Goal: Task Accomplishment & Management: Use online tool/utility

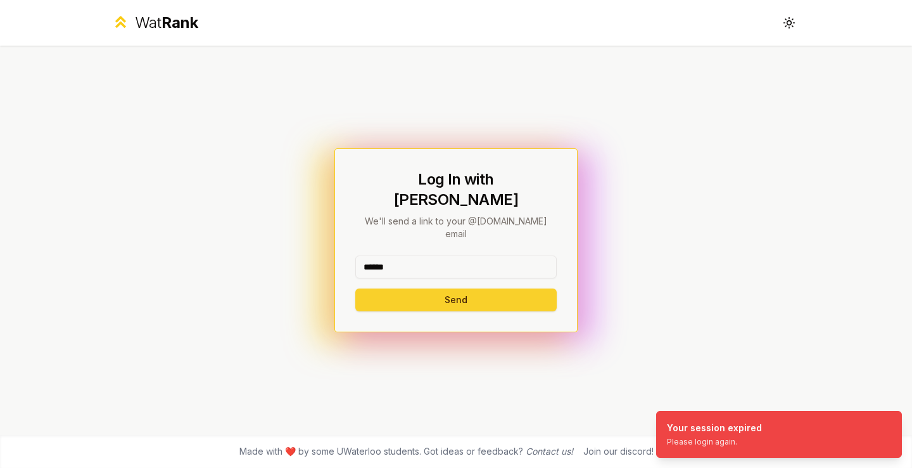
type input "******"
click at [400, 288] on button "Send" at bounding box center [455, 299] width 201 height 23
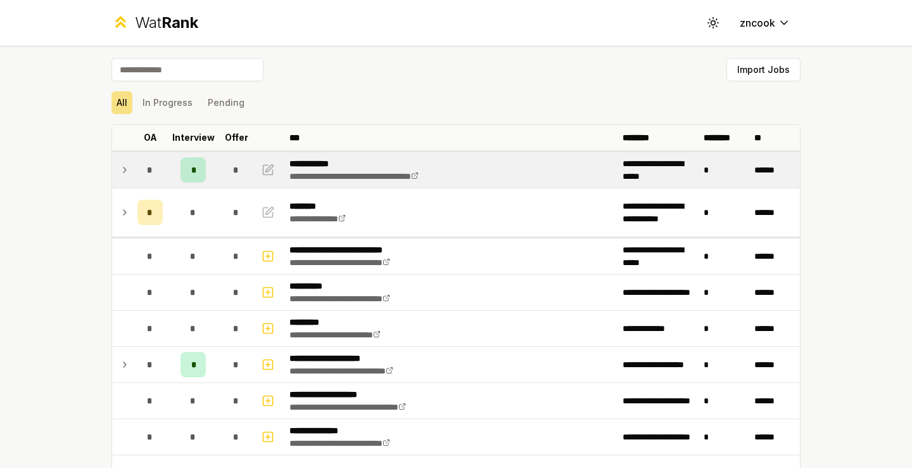
click at [120, 169] on icon at bounding box center [125, 169] width 10 height 15
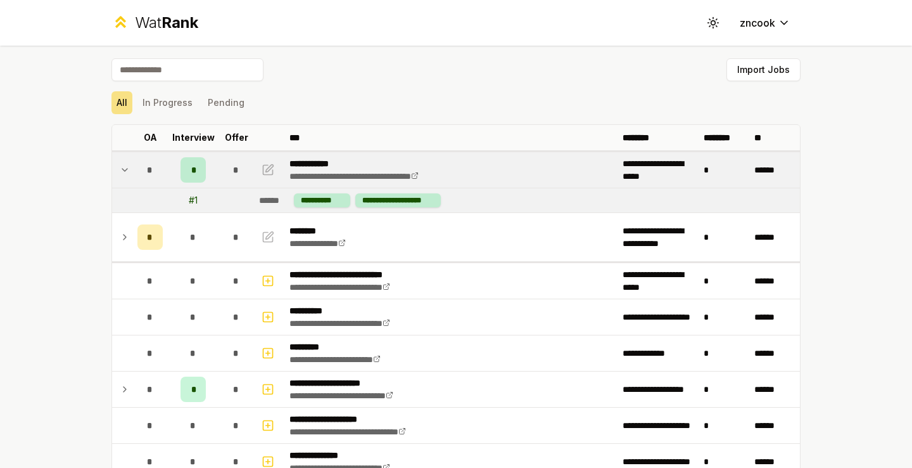
click at [125, 167] on icon at bounding box center [125, 169] width 10 height 15
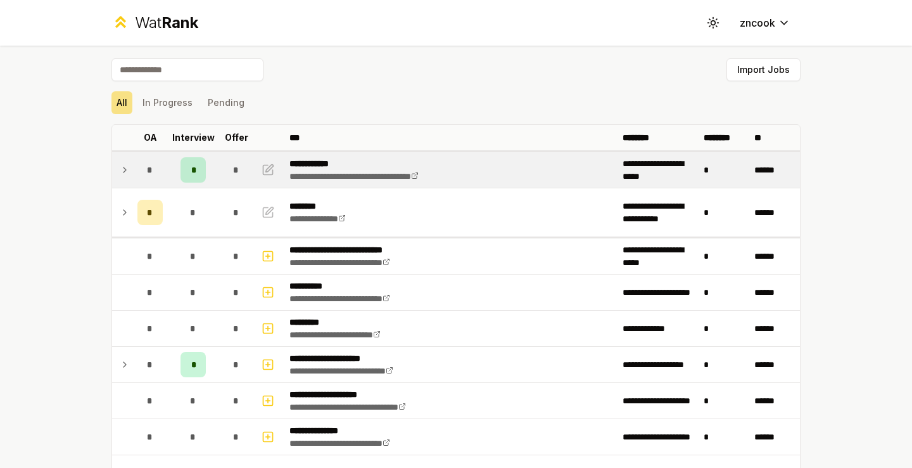
click at [63, 234] on div "**********" at bounding box center [456, 234] width 912 height 468
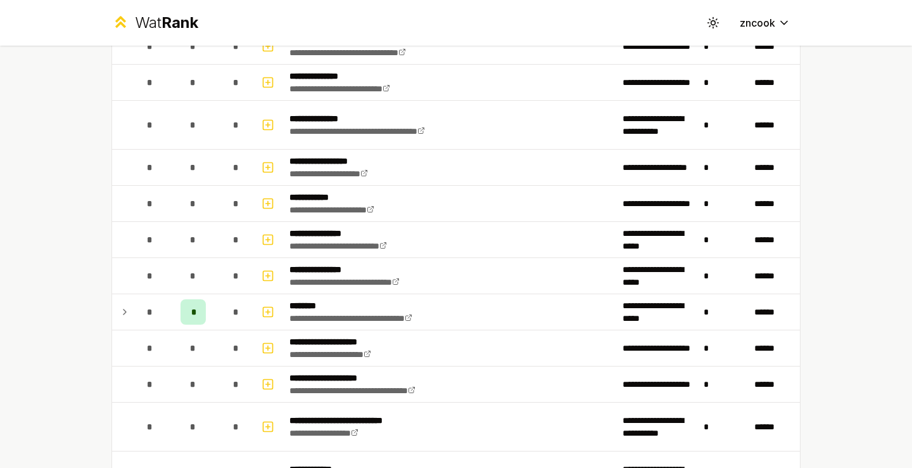
scroll to position [440, 0]
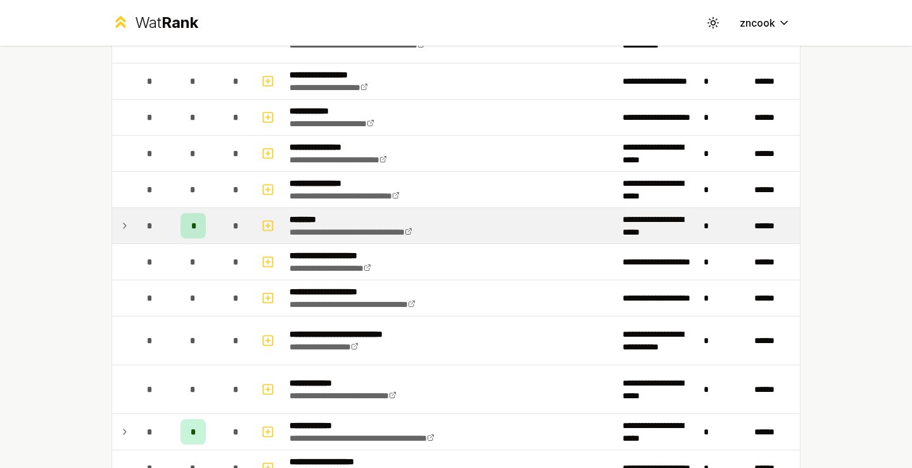
click at [120, 222] on icon at bounding box center [125, 225] width 10 height 15
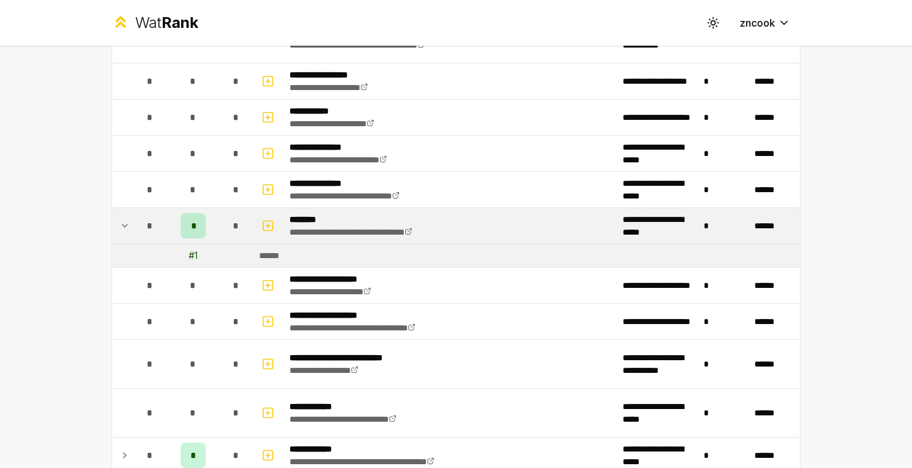
click at [120, 222] on icon at bounding box center [125, 225] width 10 height 15
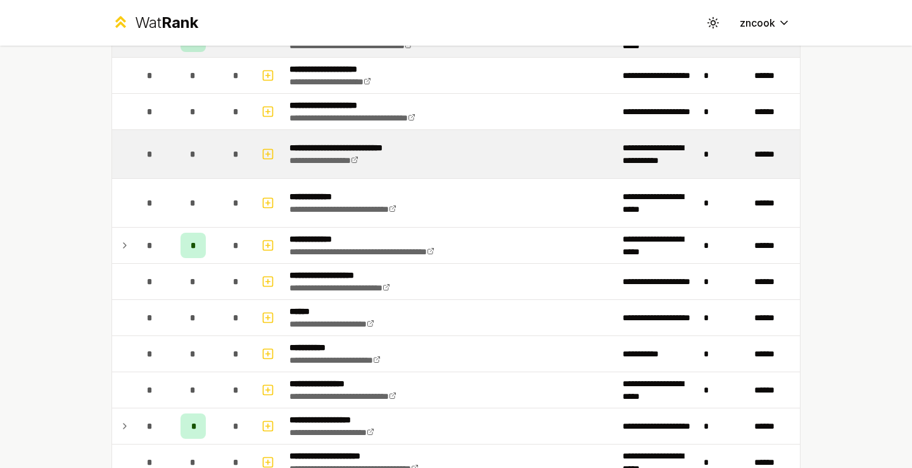
scroll to position [637, 0]
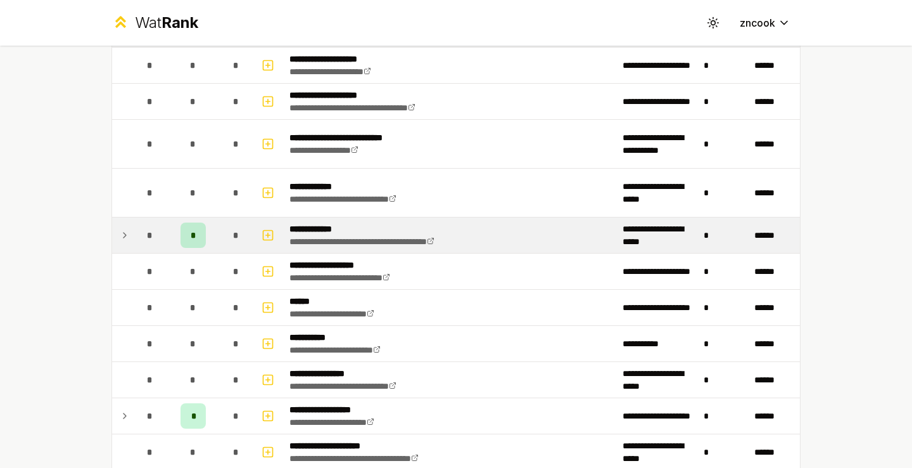
click at [124, 228] on icon at bounding box center [125, 234] width 10 height 15
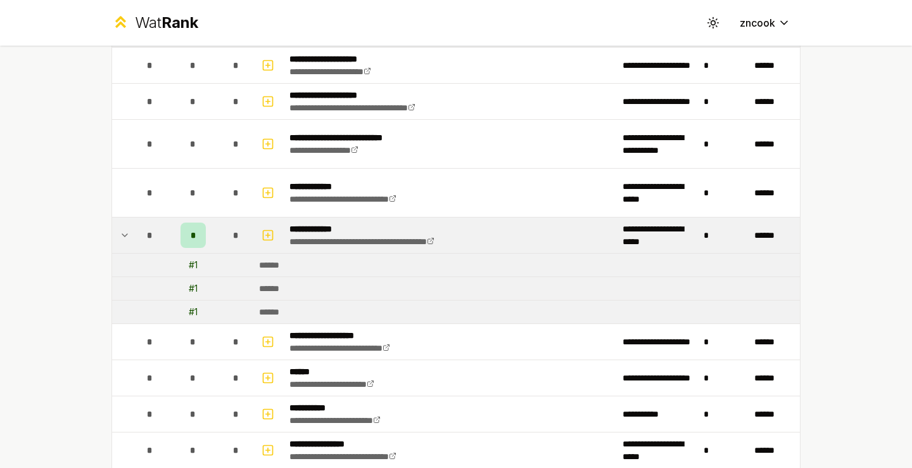
click at [124, 229] on icon at bounding box center [125, 234] width 10 height 15
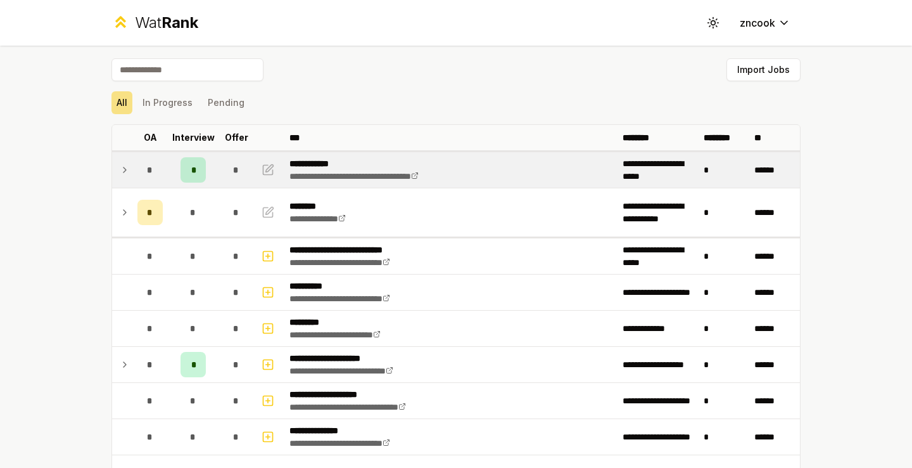
scroll to position [0, 0]
click at [224, 98] on button "Pending" at bounding box center [226, 102] width 47 height 23
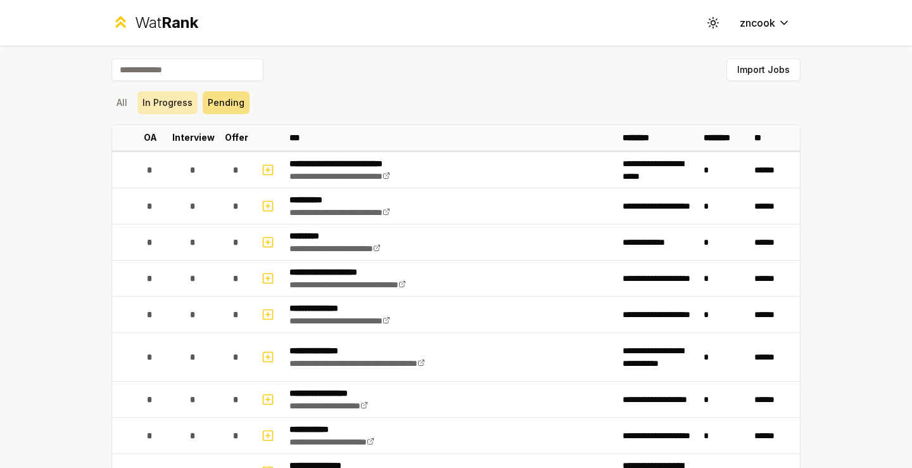
click at [185, 100] on button "In Progress" at bounding box center [167, 102] width 60 height 23
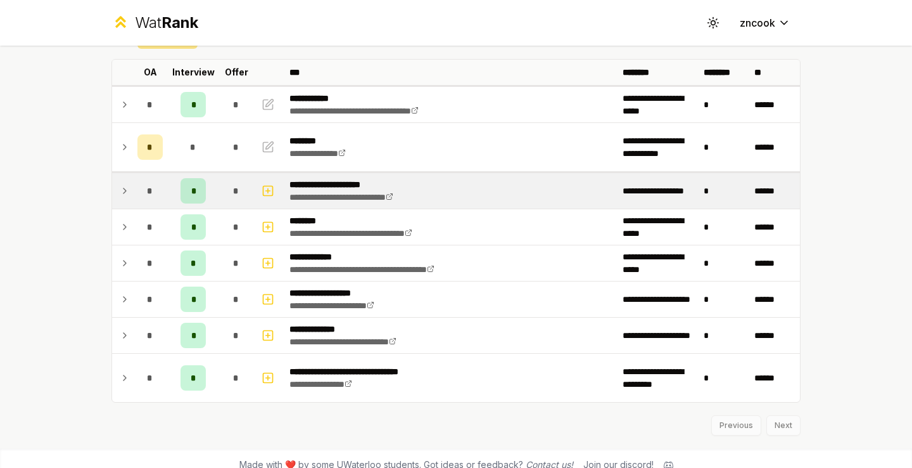
scroll to position [59, 0]
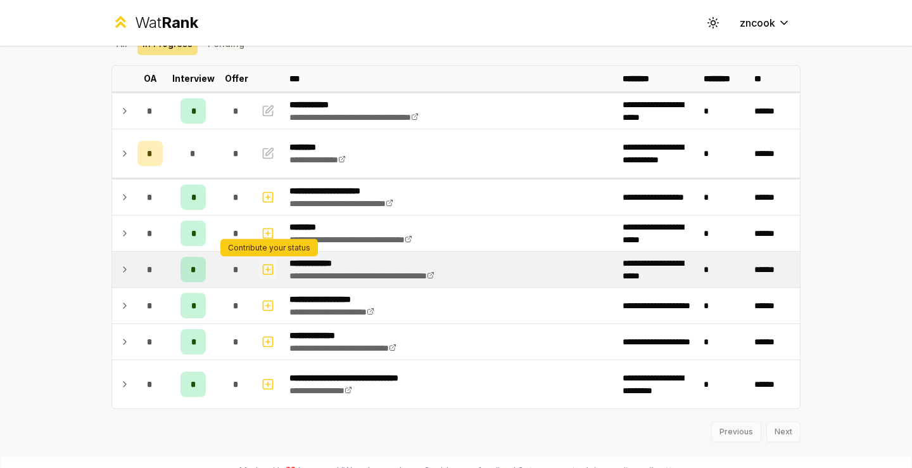
click at [266, 267] on icon "button" at bounding box center [268, 269] width 13 height 15
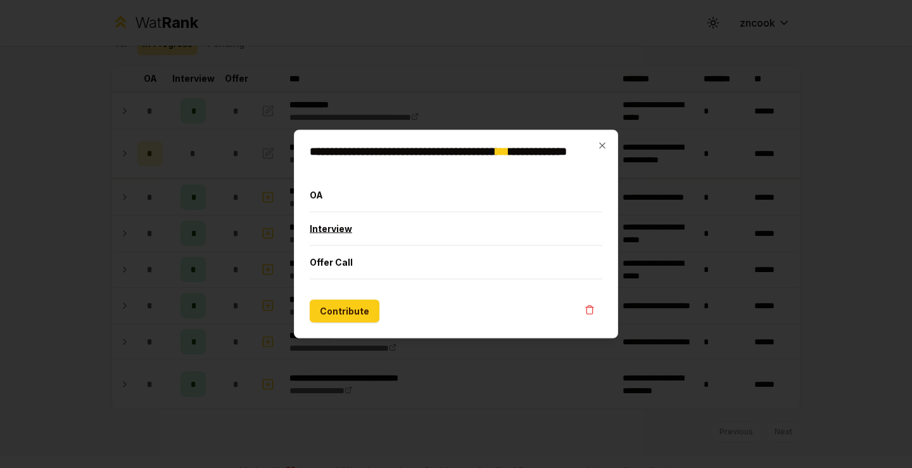
click at [347, 232] on button "Interview" at bounding box center [456, 228] width 293 height 33
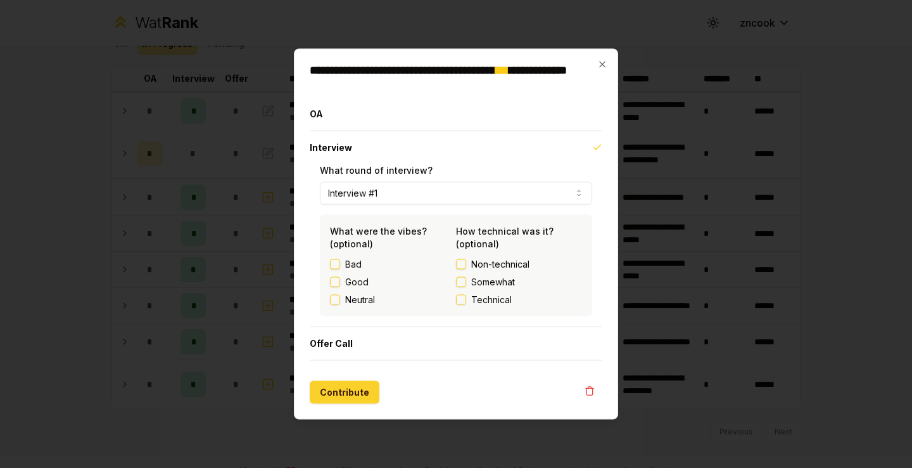
click at [337, 390] on button "Contribute" at bounding box center [345, 392] width 70 height 23
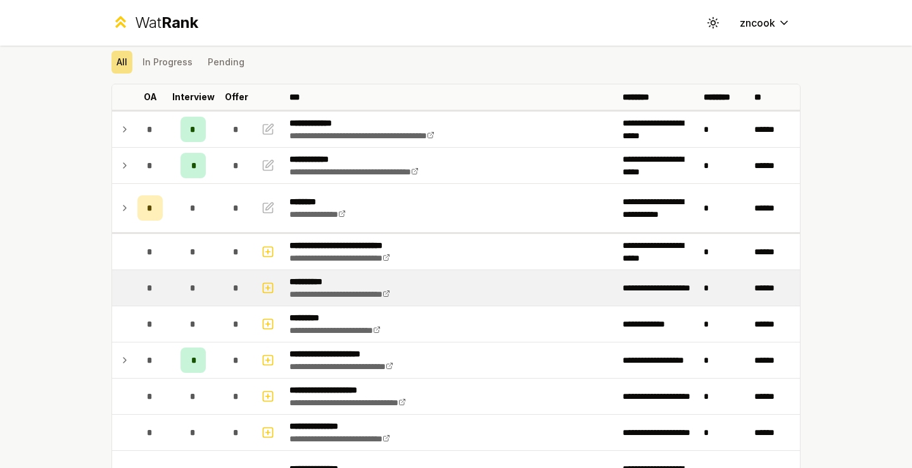
scroll to position [44, 0]
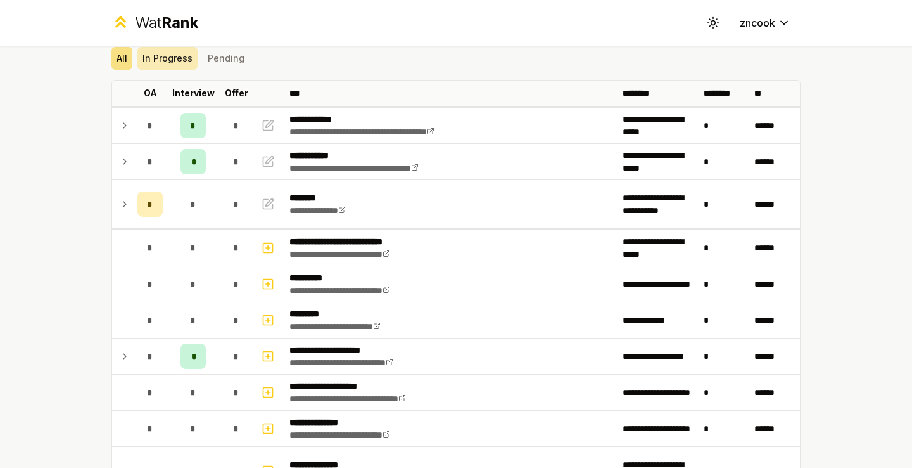
click at [168, 56] on button "In Progress" at bounding box center [167, 58] width 60 height 23
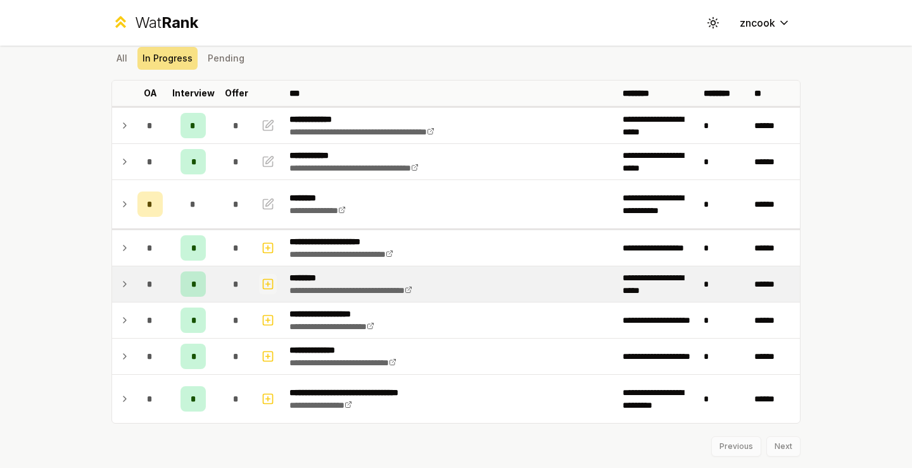
click at [261, 280] on button "button" at bounding box center [268, 284] width 18 height 20
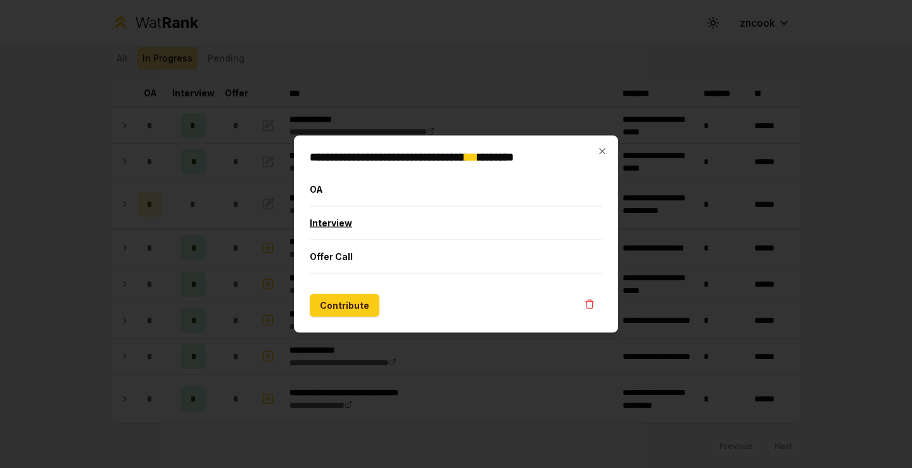
click at [347, 231] on button "Interview" at bounding box center [456, 223] width 293 height 33
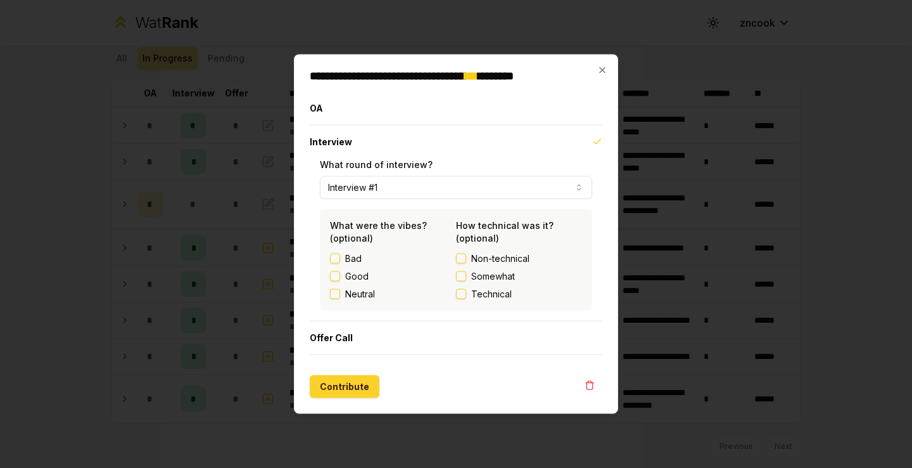
click at [344, 390] on button "Contribute" at bounding box center [345, 386] width 70 height 23
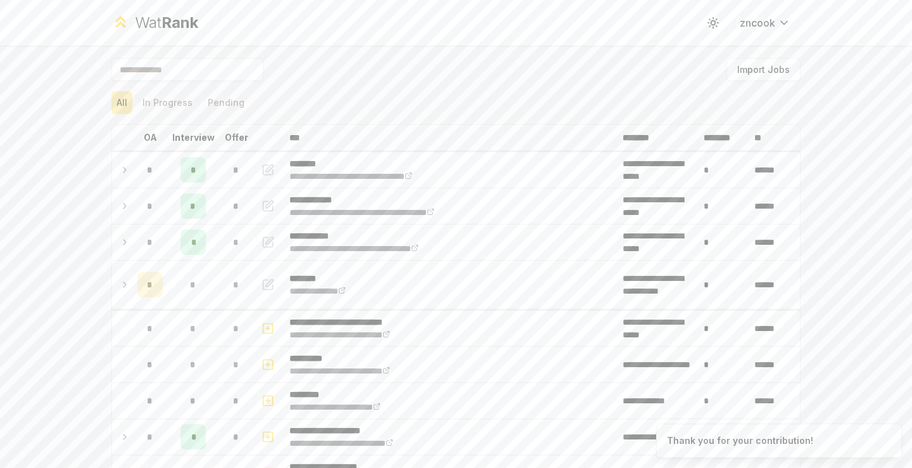
click at [172, 99] on button "In Progress" at bounding box center [167, 102] width 60 height 23
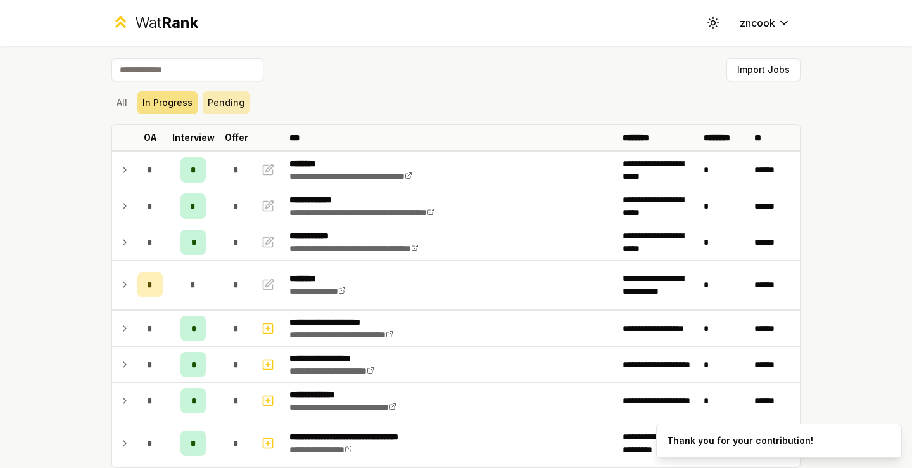
click at [241, 100] on button "Pending" at bounding box center [226, 102] width 47 height 23
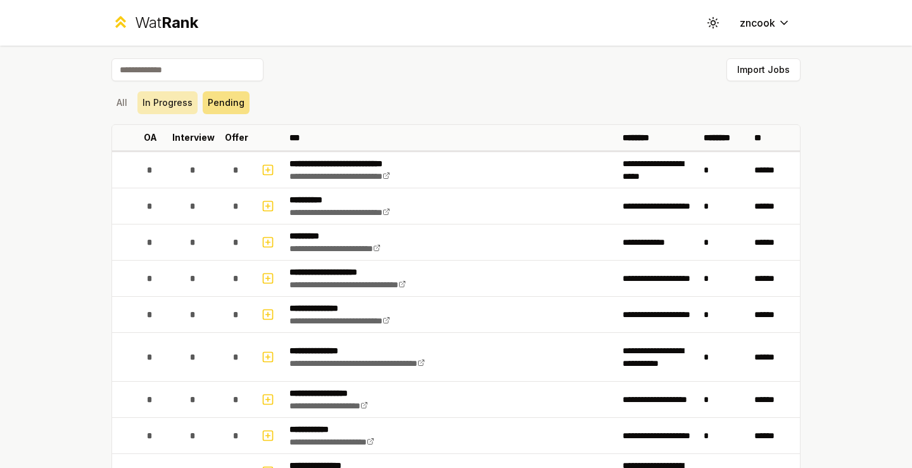
click at [175, 101] on button "In Progress" at bounding box center [167, 102] width 60 height 23
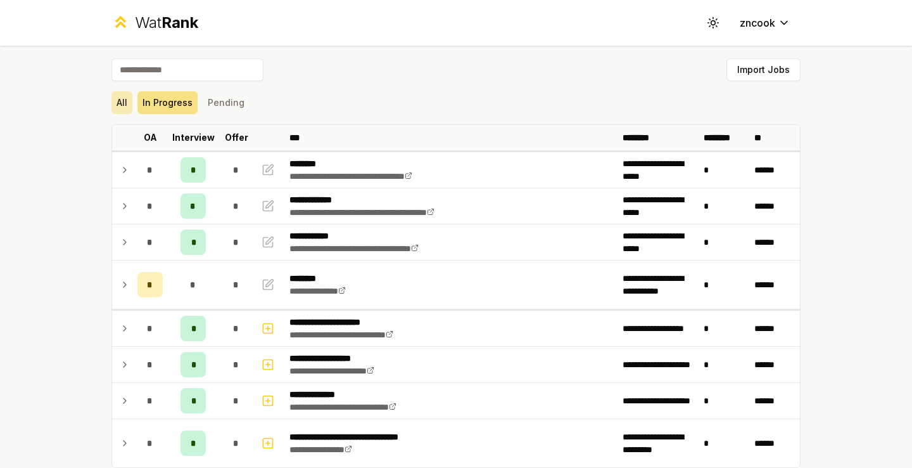
click at [129, 103] on button "All" at bounding box center [121, 102] width 21 height 23
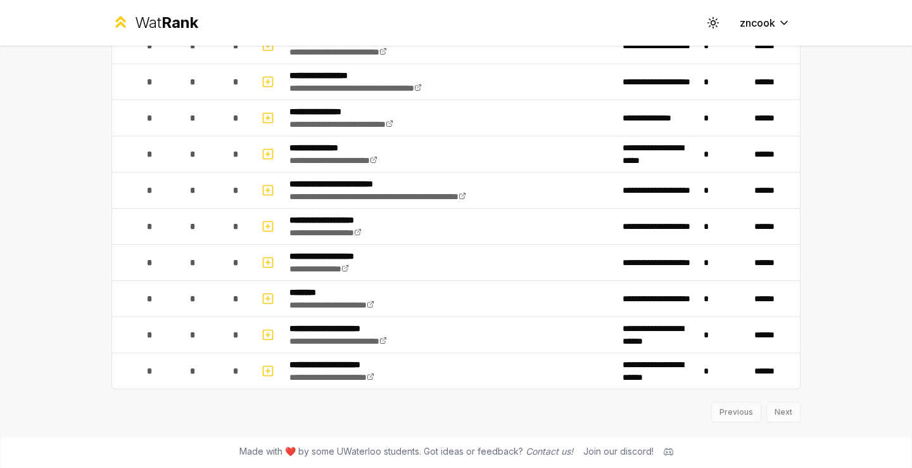
scroll to position [1734, 0]
